Goal: Information Seeking & Learning: Find specific fact

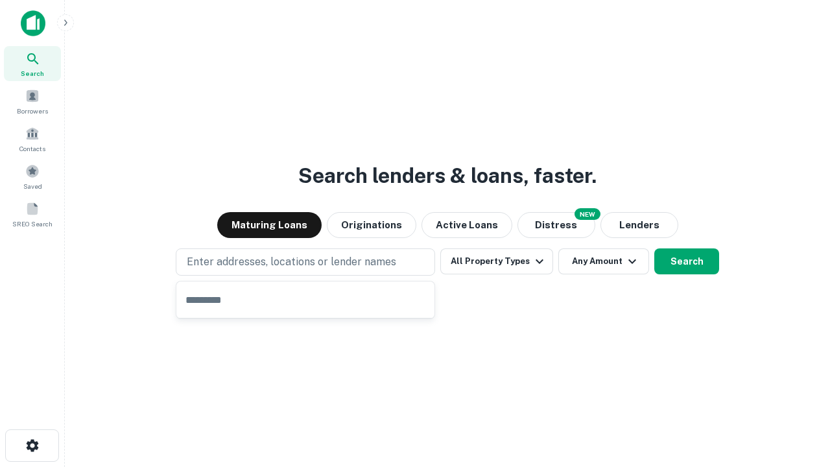
type input "**********"
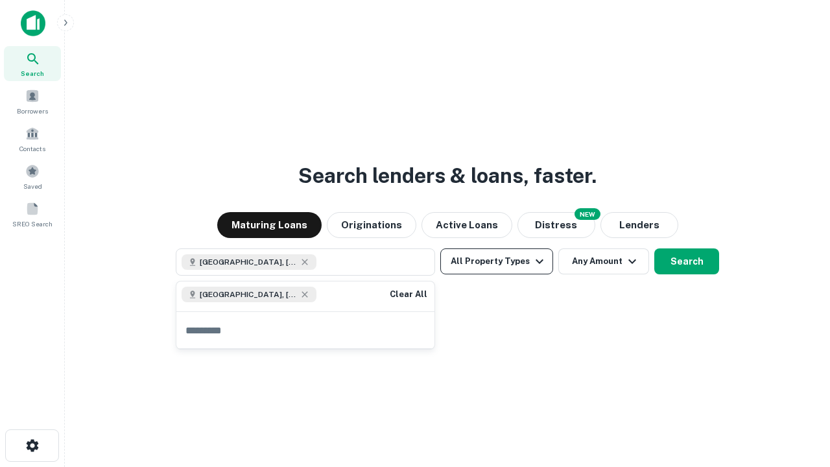
click at [496, 261] on button "All Property Types" at bounding box center [496, 261] width 113 height 26
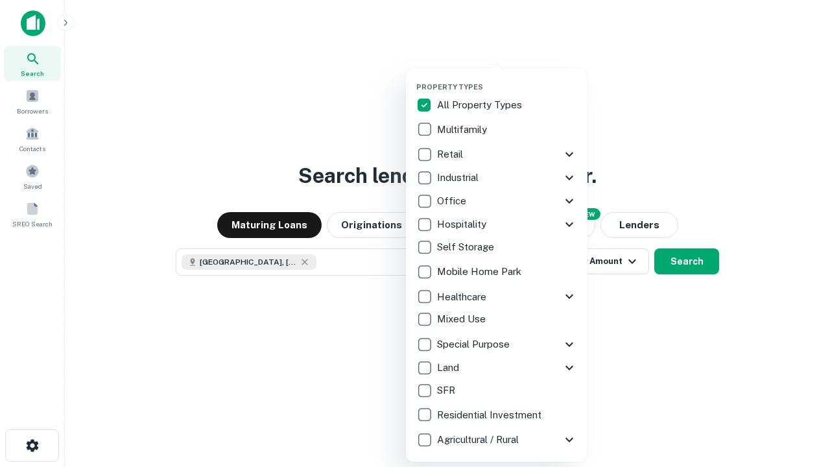
click at [507, 78] on button "button" at bounding box center [506, 78] width 181 height 1
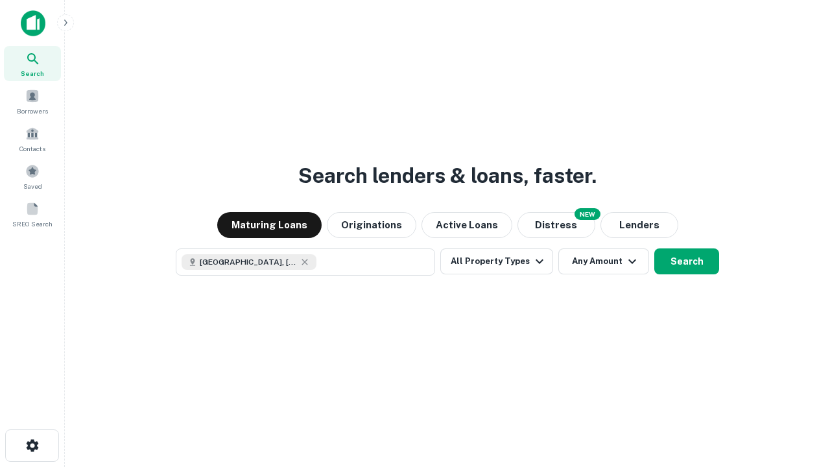
scroll to position [21, 0]
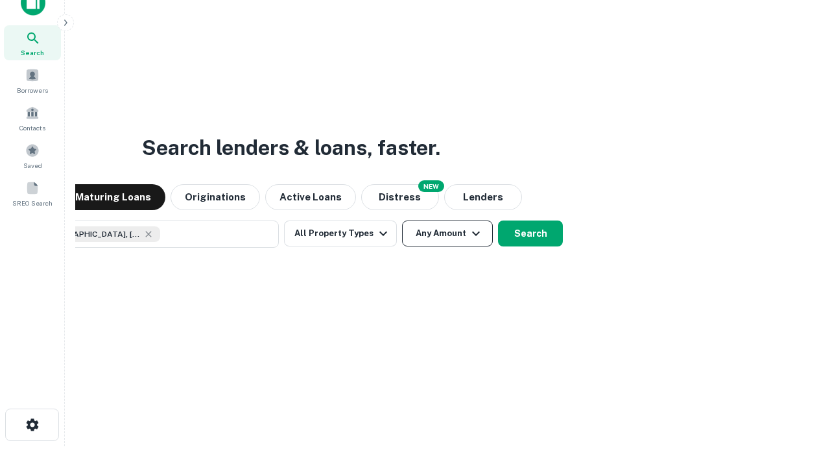
click at [402, 220] on button "Any Amount" at bounding box center [447, 233] width 91 height 26
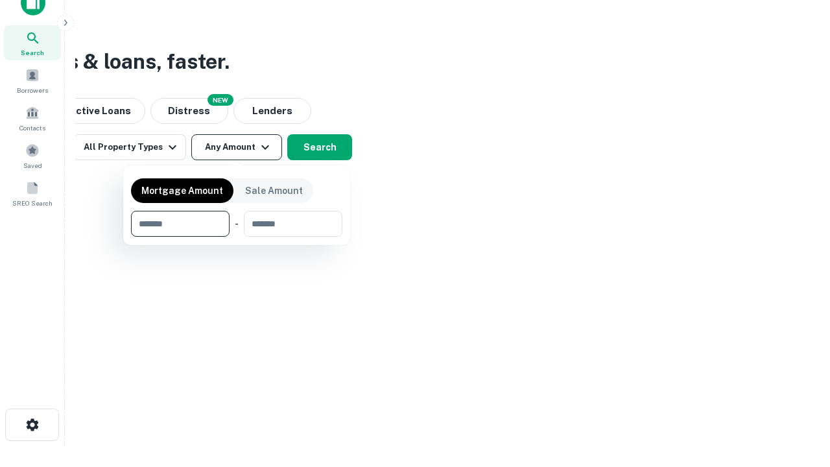
type input "*******"
click at [237, 237] on button "button" at bounding box center [236, 237] width 211 height 1
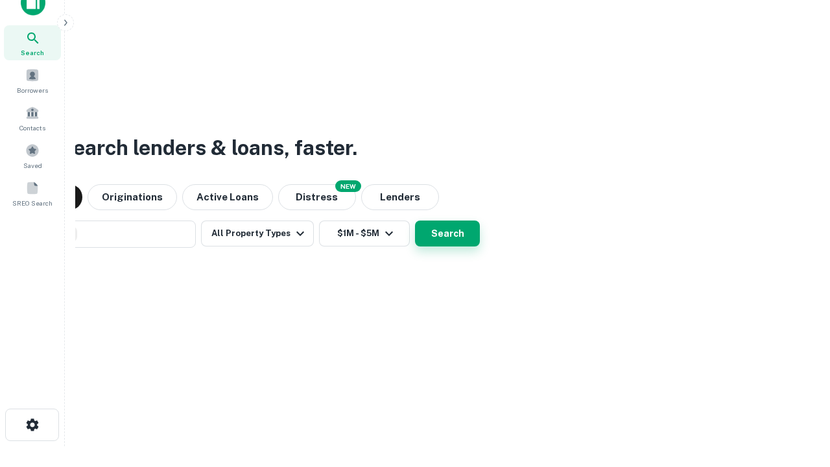
click at [415, 220] on button "Search" at bounding box center [447, 233] width 65 height 26
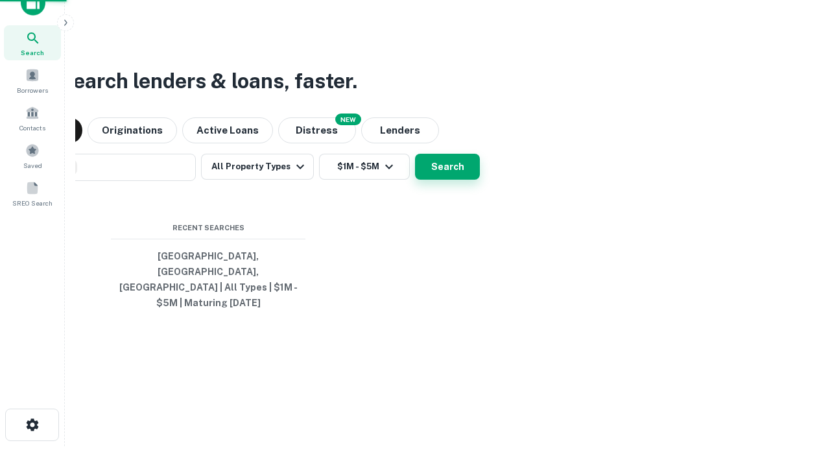
scroll to position [42, 367]
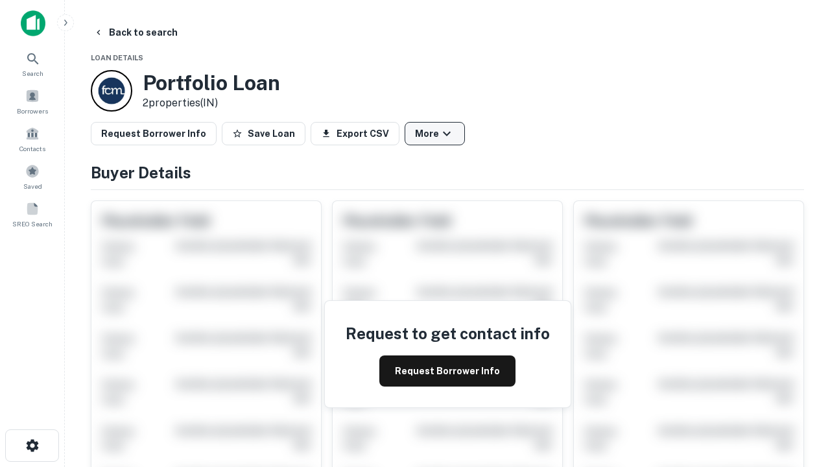
click at [434, 134] on button "More" at bounding box center [434, 133] width 60 height 23
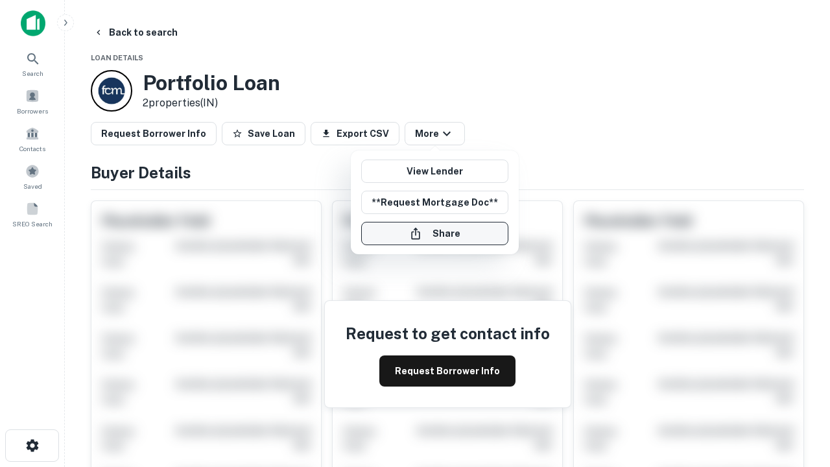
click at [434, 233] on button "Share" at bounding box center [434, 233] width 147 height 23
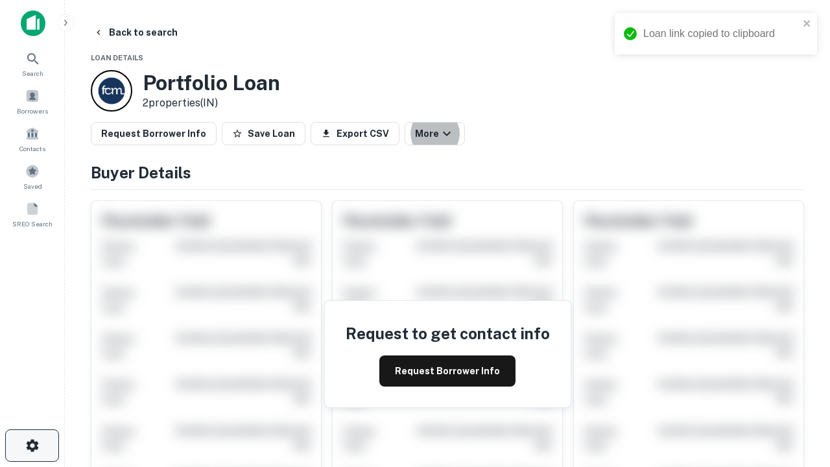
click at [32, 445] on icon "button" at bounding box center [33, 445] width 16 height 16
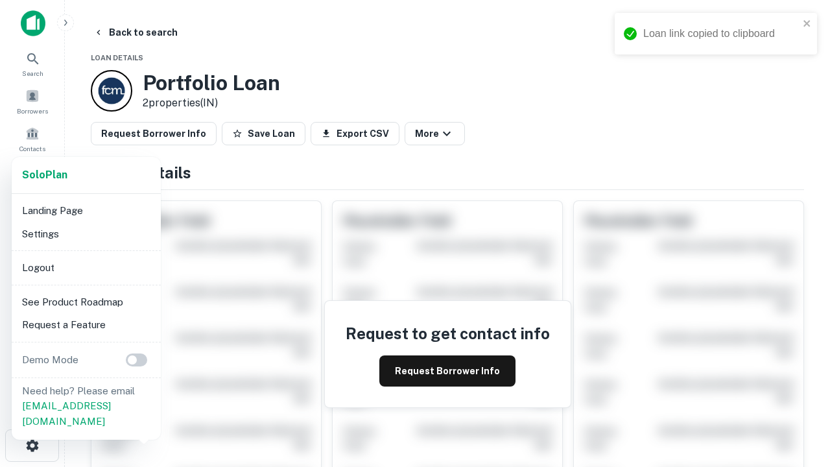
click at [86, 267] on li "Logout" at bounding box center [86, 267] width 139 height 23
